Goal: Transaction & Acquisition: Book appointment/travel/reservation

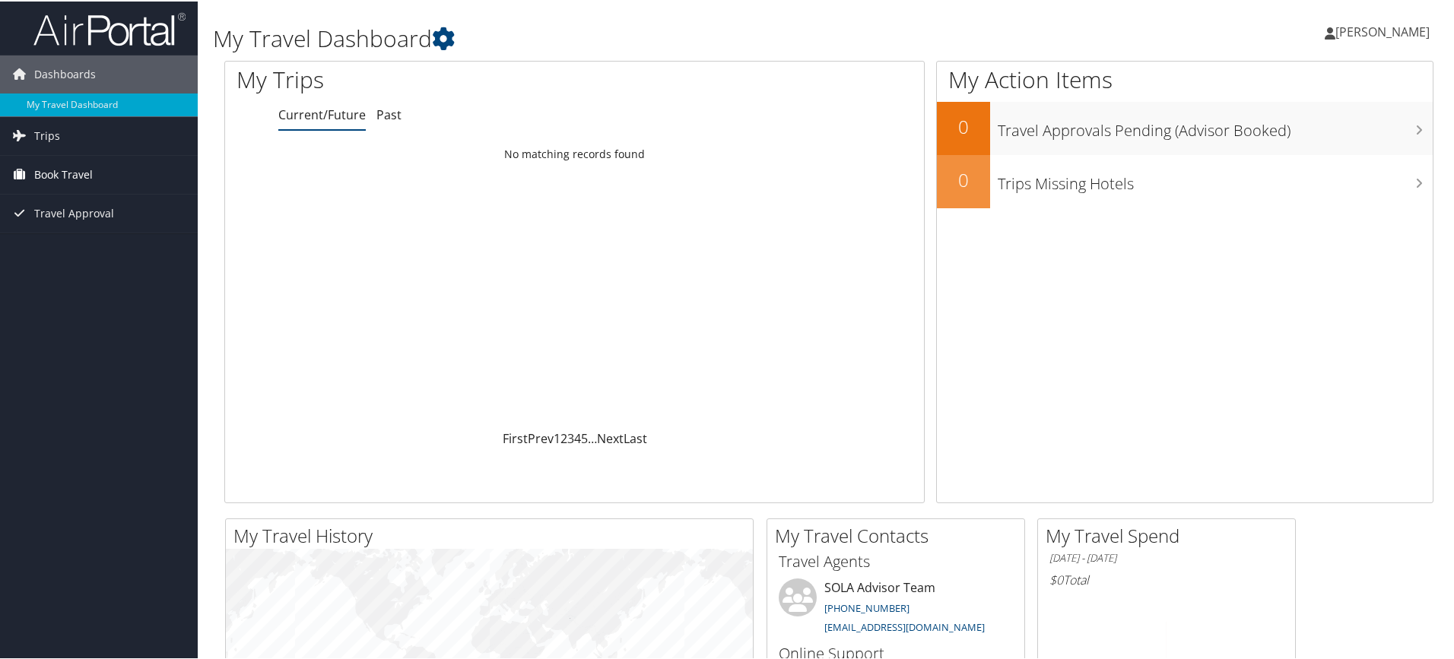
click at [54, 170] on span "Book Travel" at bounding box center [63, 173] width 59 height 38
click at [113, 230] on link "Book/Manage Online Trips" at bounding box center [99, 226] width 198 height 23
